Goal: Task Accomplishment & Management: Manage account settings

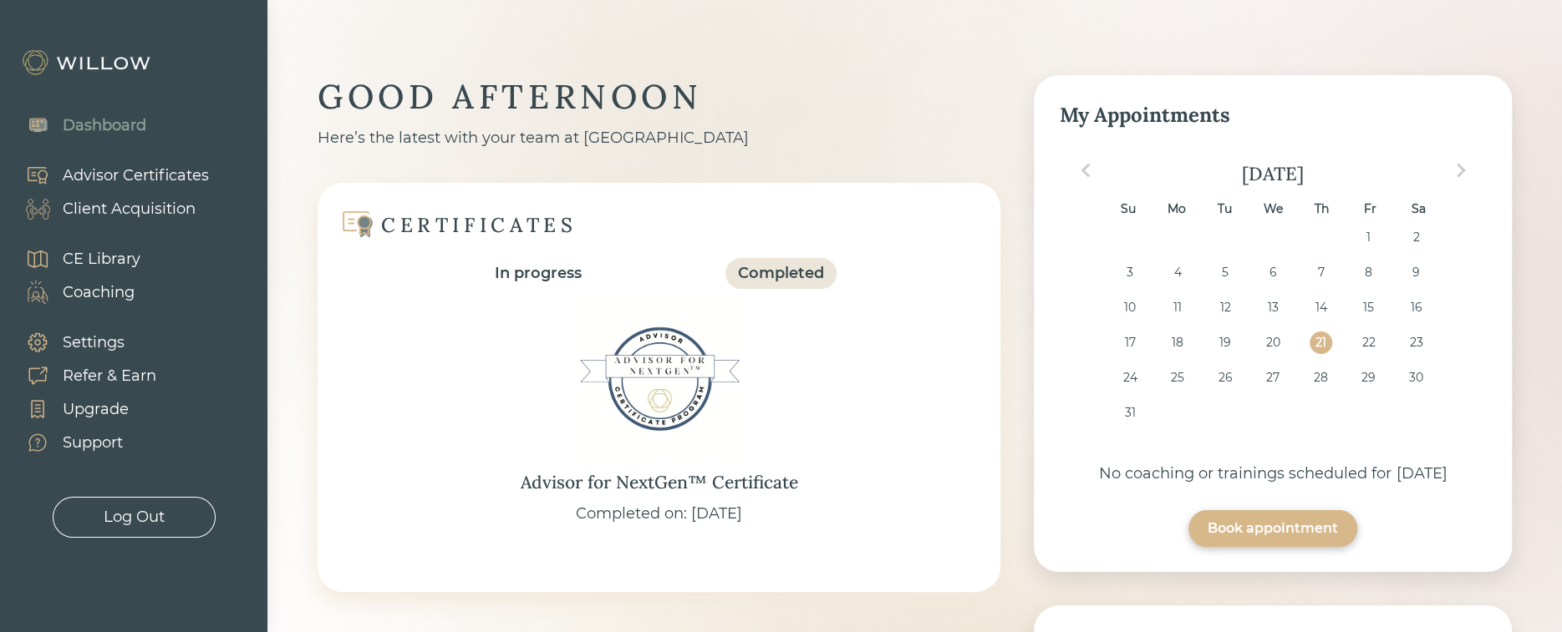
click at [112, 204] on div "Client Acquisition" at bounding box center [129, 209] width 133 height 23
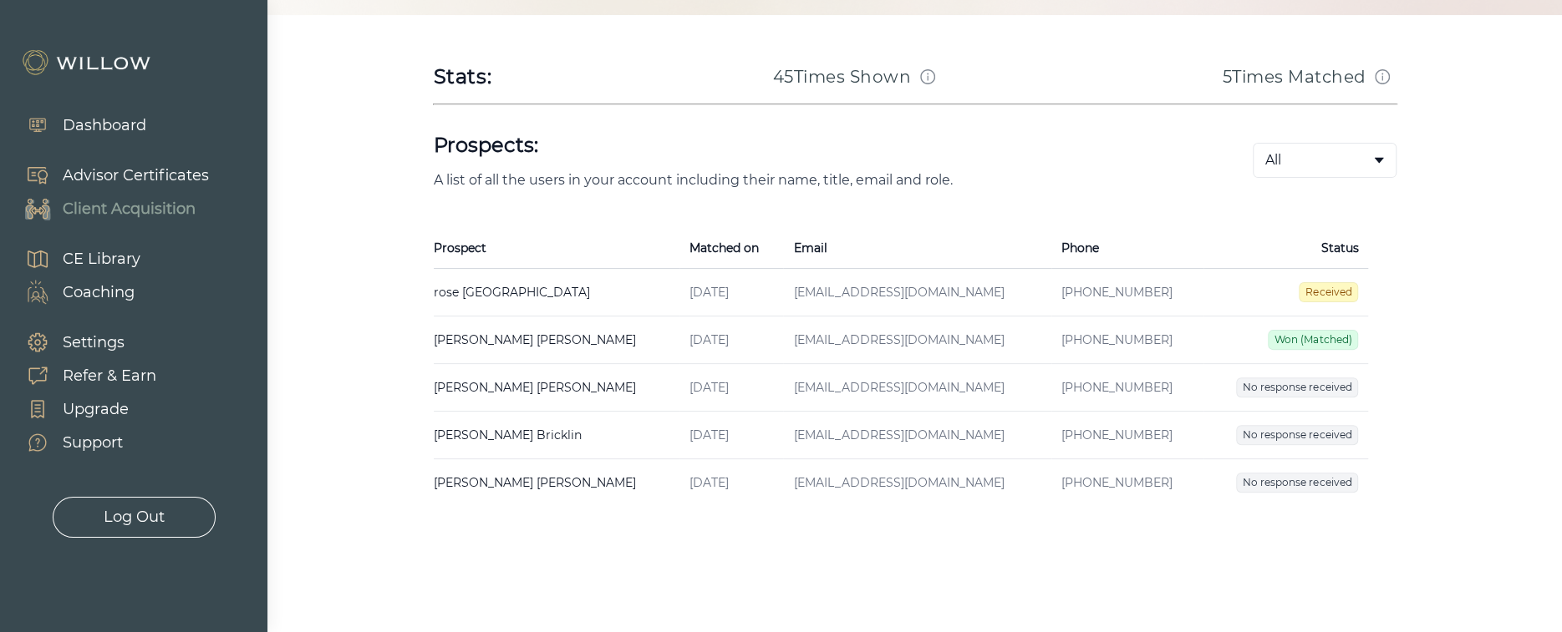
scroll to position [254, 0]
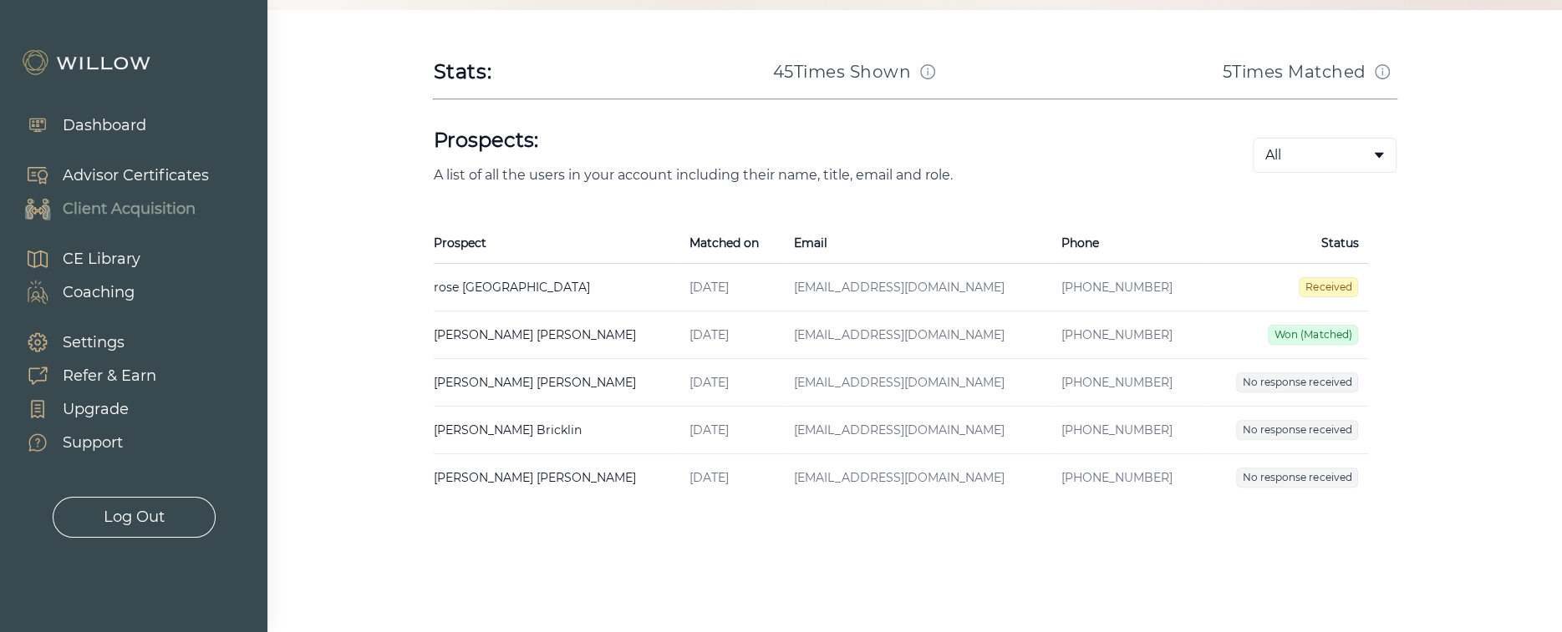
click at [947, 333] on span "Won (Matched)" at bounding box center [1312, 335] width 90 height 20
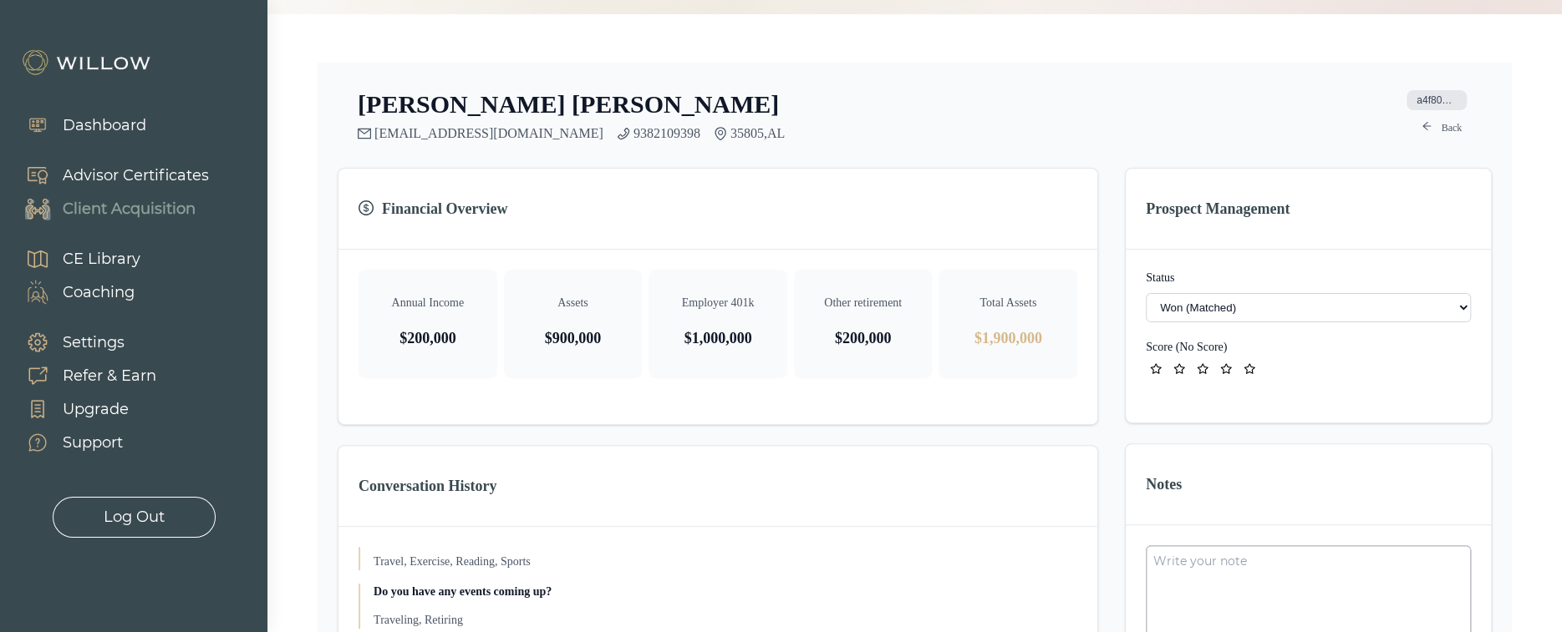
scroll to position [251, 0]
click at [947, 302] on select "- Not ready to move forward No response received Received Won (Matched) Bad lea…" at bounding box center [1307, 306] width 325 height 29
select select "3"
click at [947, 255] on div "[PERSON_NAME] [EMAIL_ADDRESS][DOMAIN_NAME] 9382109398 35805 , AL a4f809ae-dfa8-…" at bounding box center [915, 501] width 1154 height 825
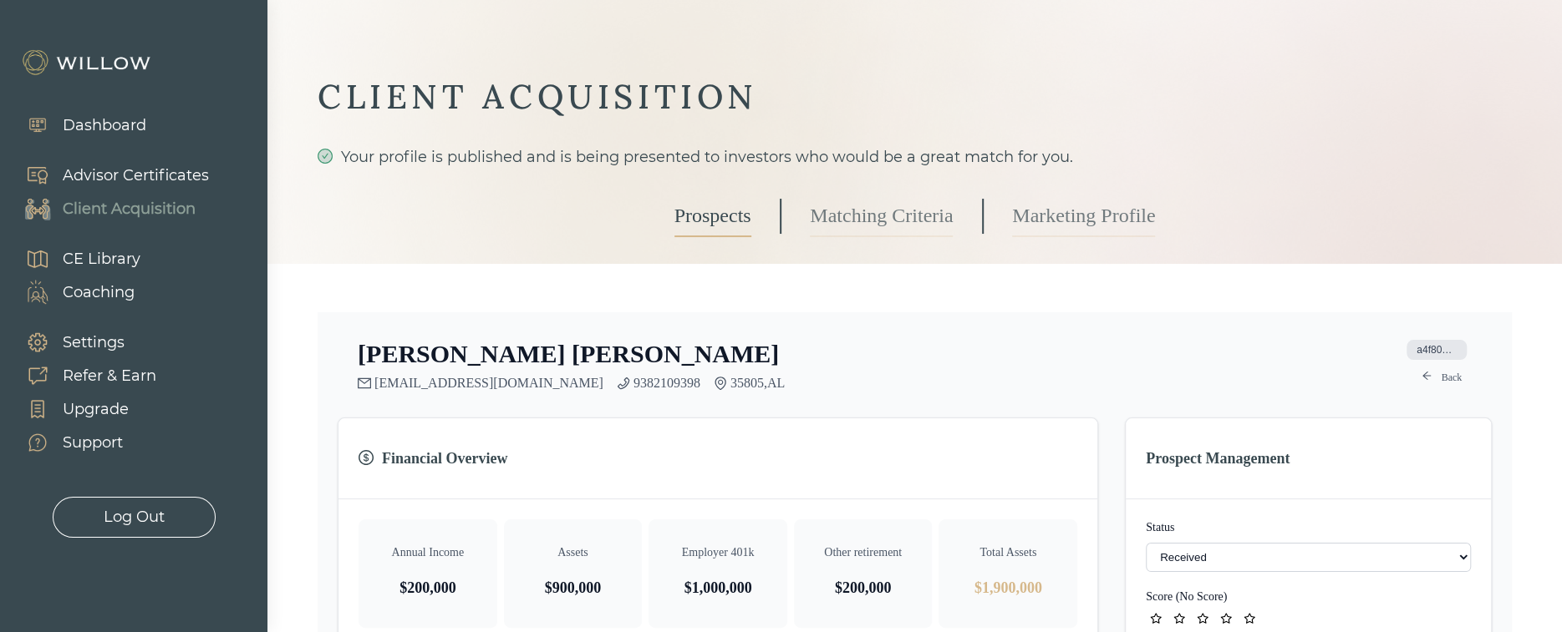
click at [947, 379] on link "Back" at bounding box center [1441, 378] width 60 height 20
